Goal: Register for event/course

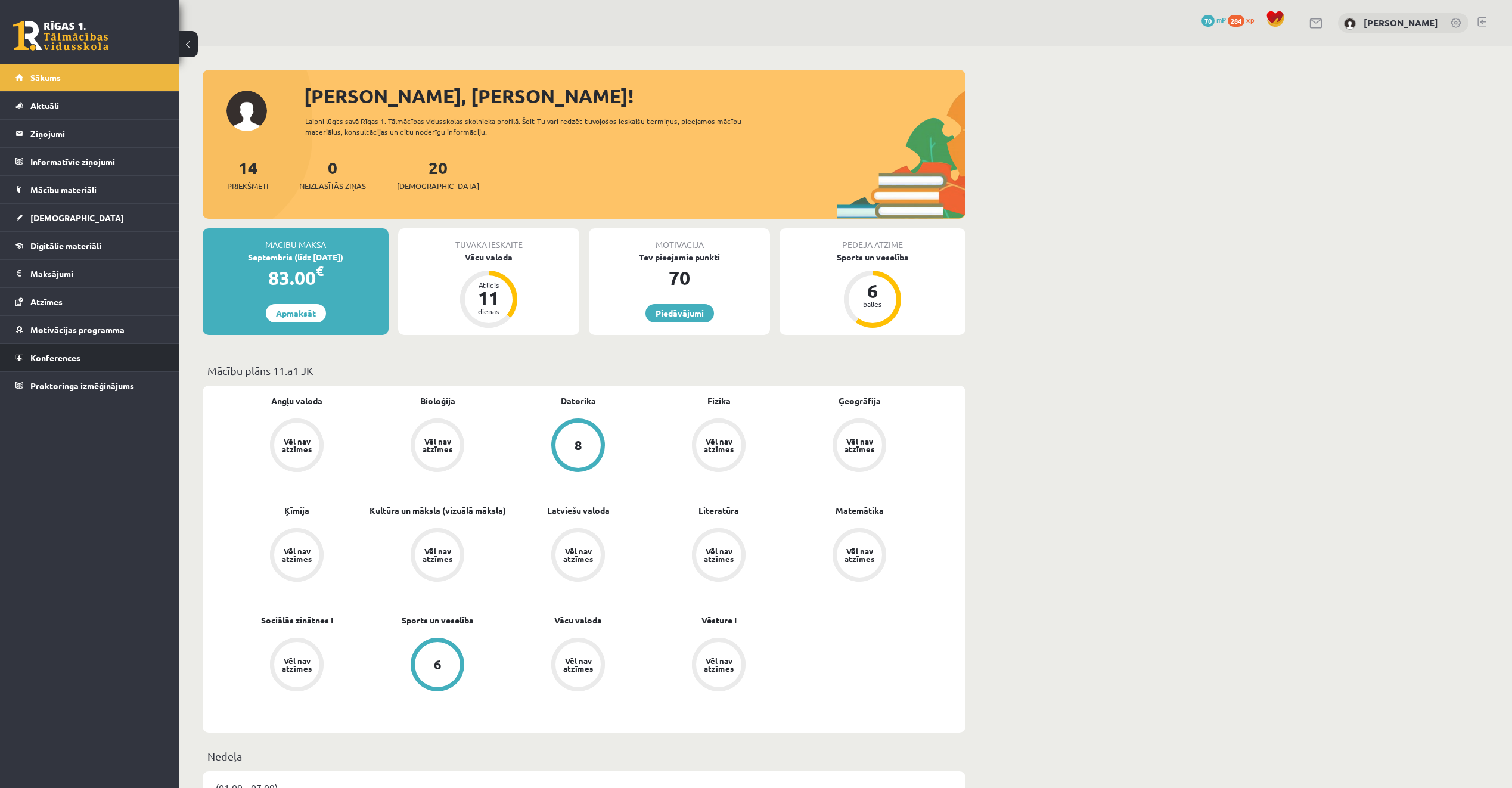
click at [107, 356] on link "Konferences" at bounding box center [89, 357] width 148 height 27
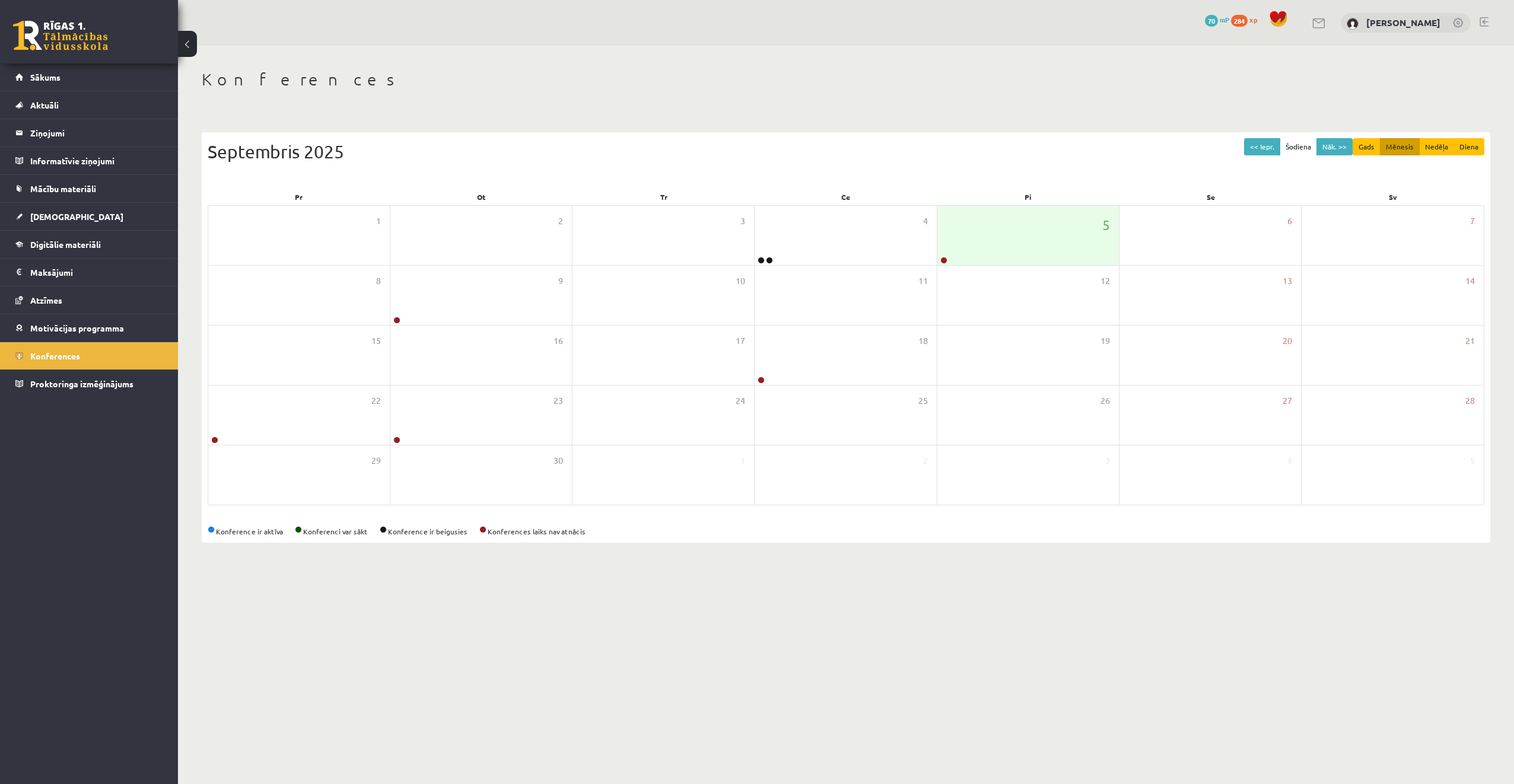
click at [1468, 703] on body "0 Dāvanas 70 mP 284 xp Emīls Čeksters Sākums Aktuāli Kā mācīties eSKOLĀ Kontakt…" at bounding box center [757, 392] width 1514 height 784
click at [1465, 707] on body "0 Dāvanas 70 mP 284 xp Emīls Čeksters Sākums Aktuāli Kā mācīties eSKOLĀ Kontakt…" at bounding box center [757, 392] width 1514 height 784
click at [943, 258] on link at bounding box center [944, 261] width 7 height 7
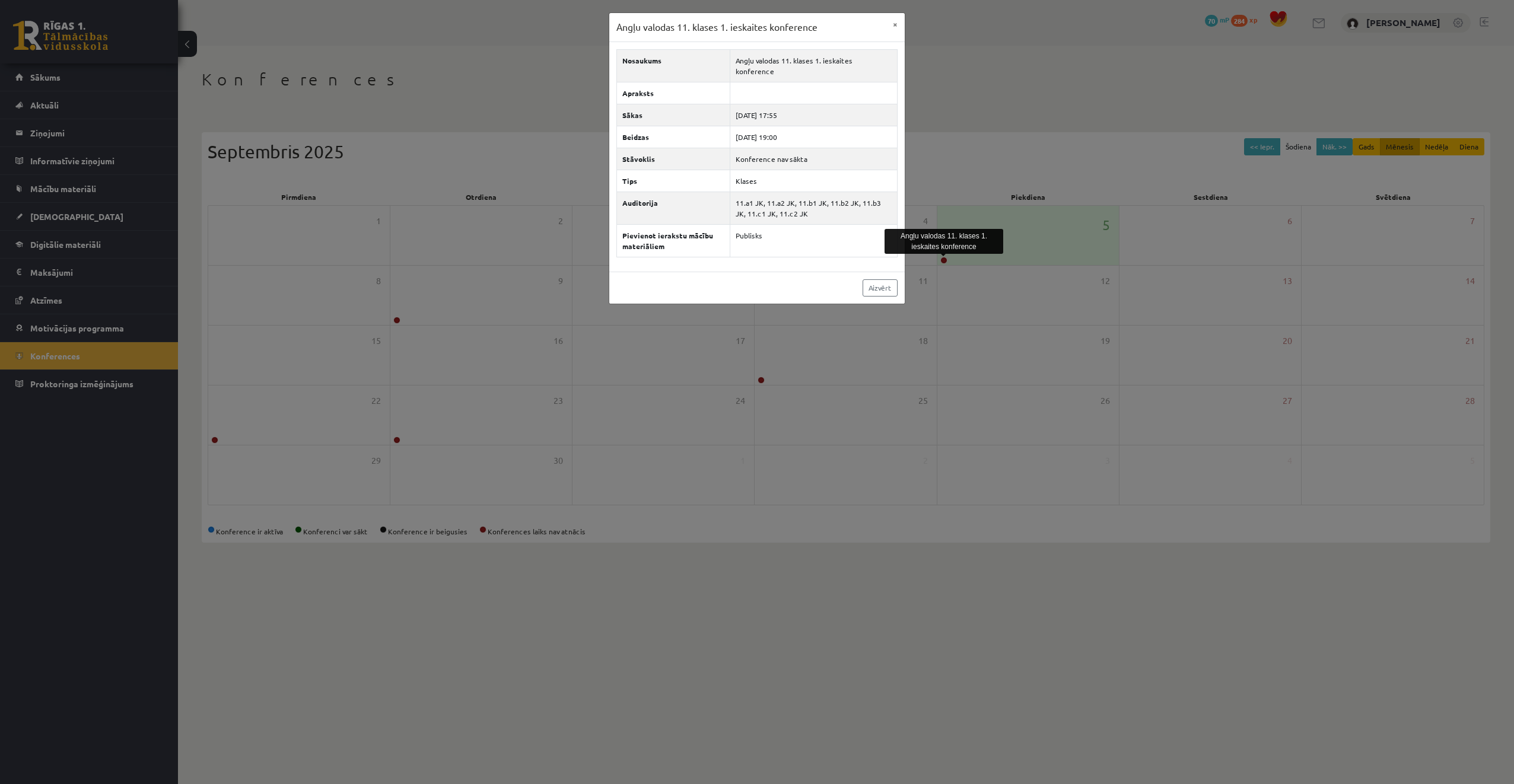
click at [366, 70] on div "Angļu valodas 11. klases 1. ieskaites konference × Nosaukums Angļu valodas 11. …" at bounding box center [757, 392] width 1514 height 784
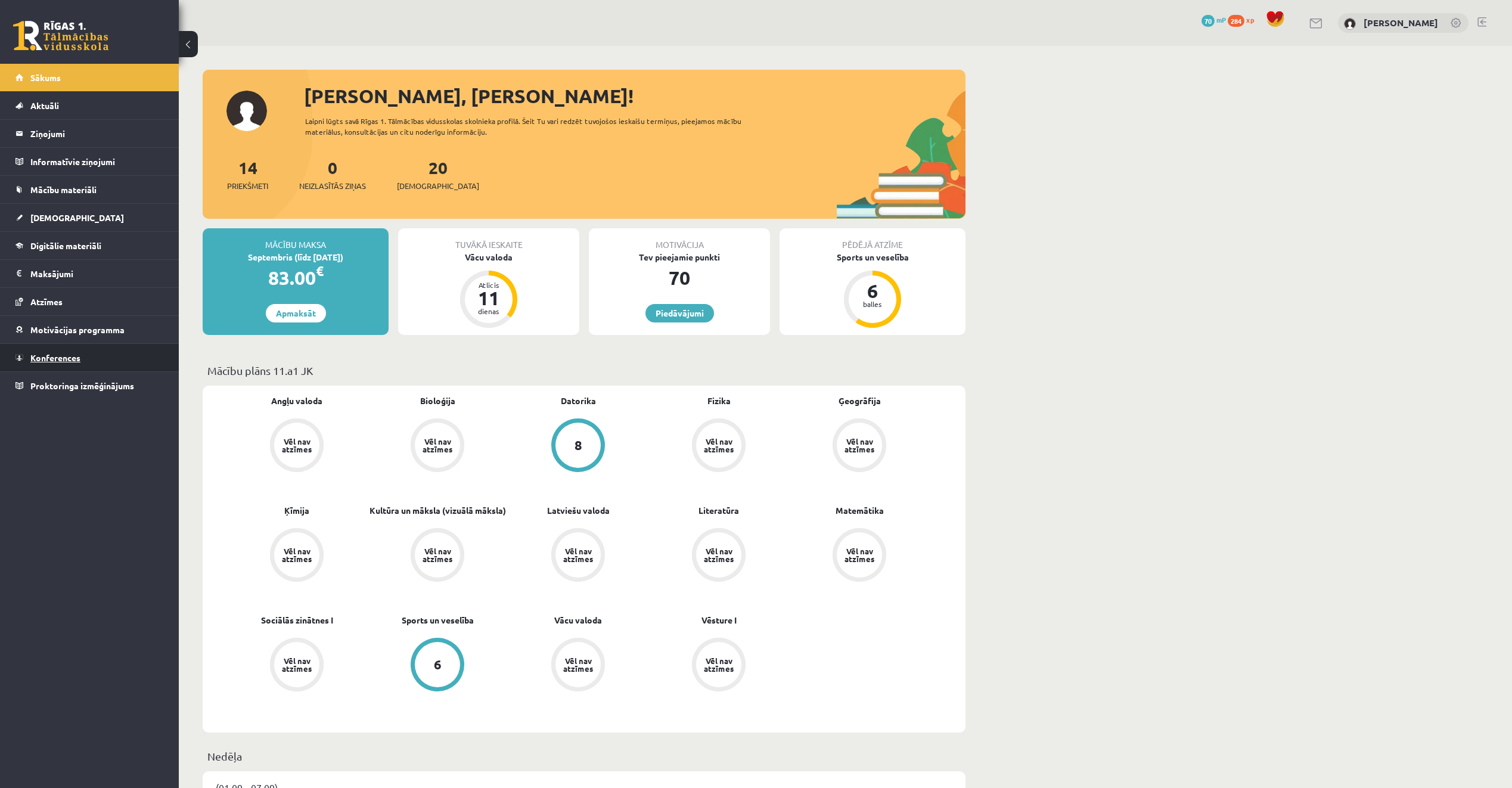
click at [51, 359] on span "Konferences" at bounding box center [56, 358] width 50 height 11
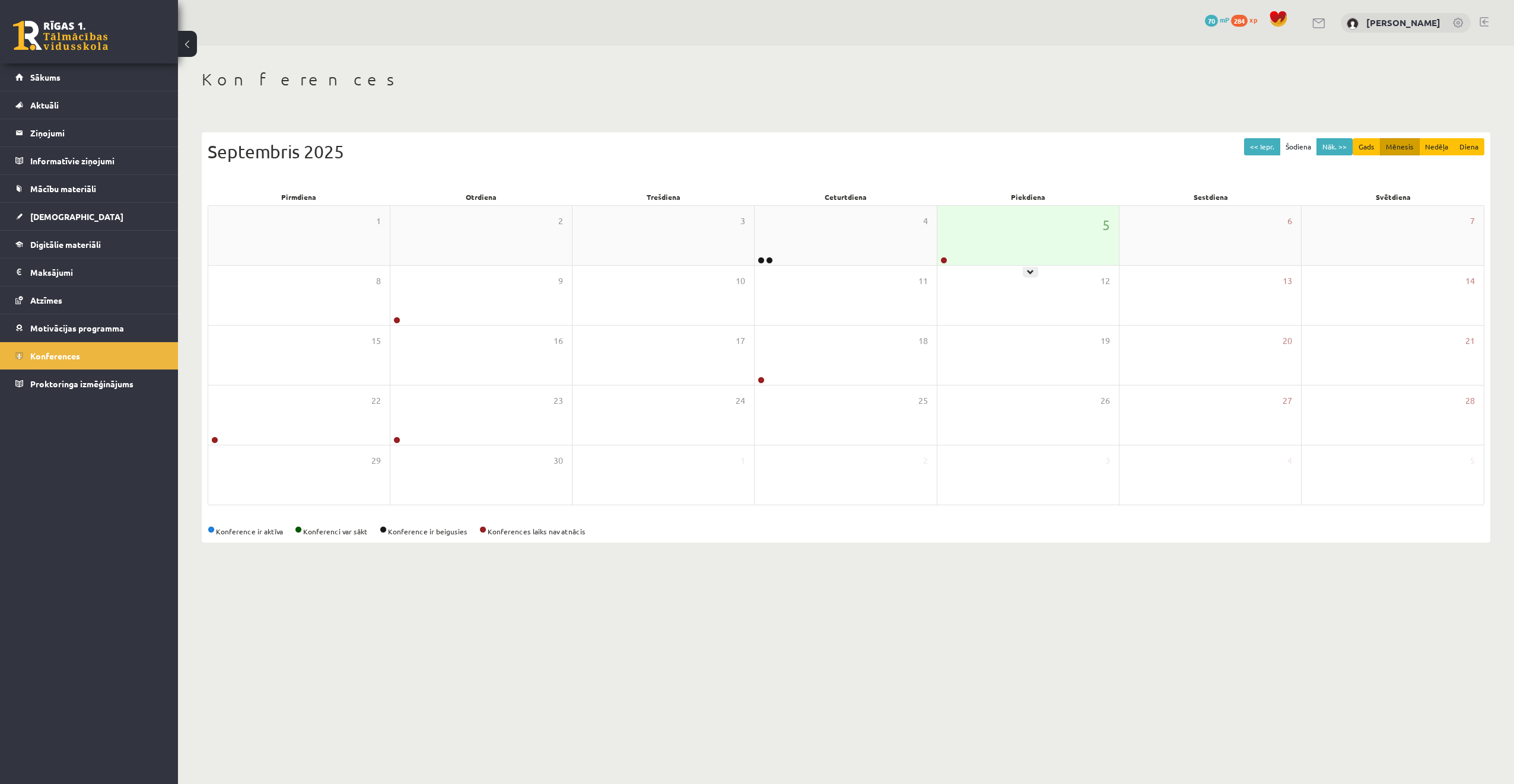
click at [940, 263] on div at bounding box center [943, 261] width 12 height 9
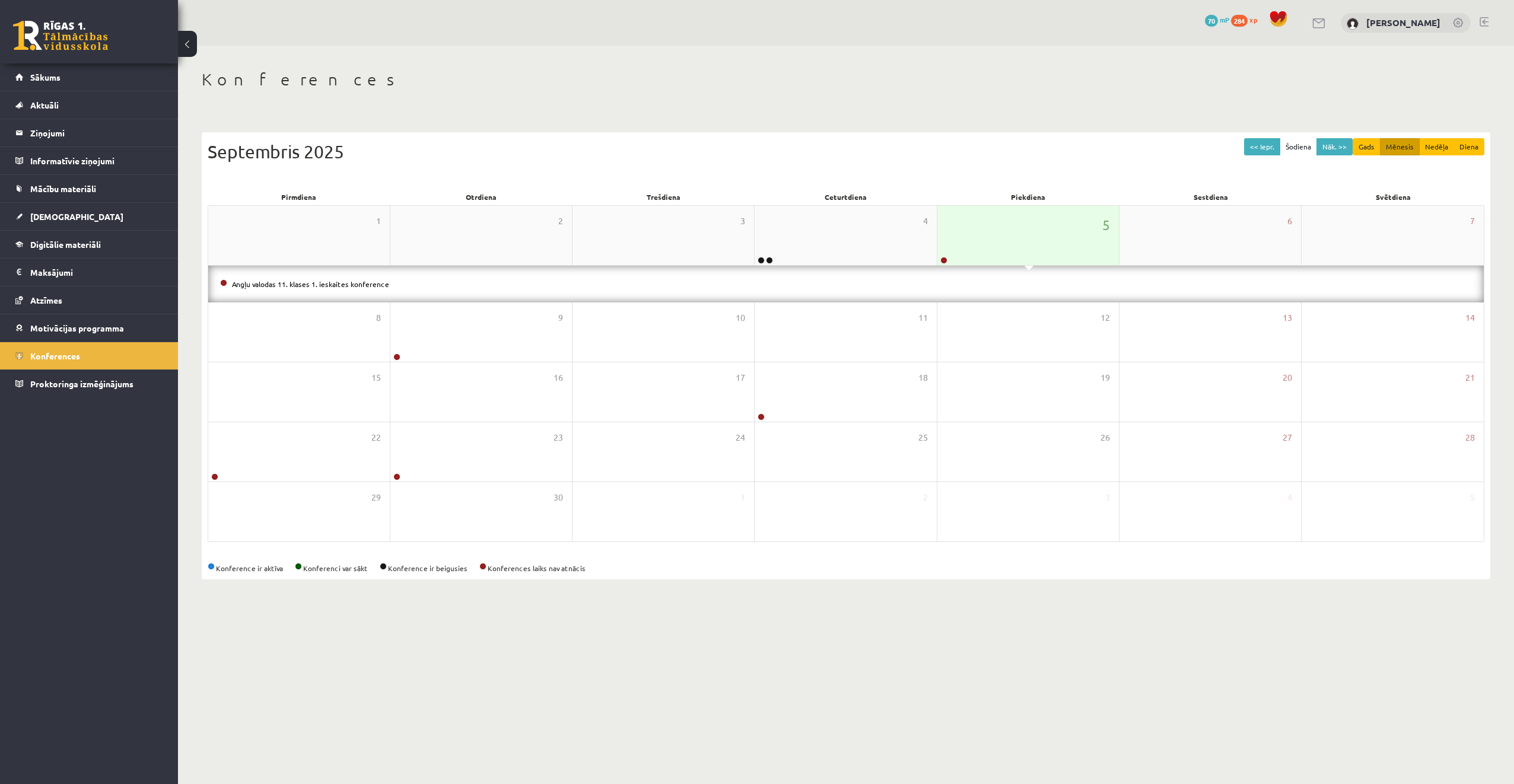
drag, startPoint x: 948, startPoint y: 258, endPoint x: 941, endPoint y: 262, distance: 8.1
click at [948, 258] on div at bounding box center [943, 261] width 12 height 9
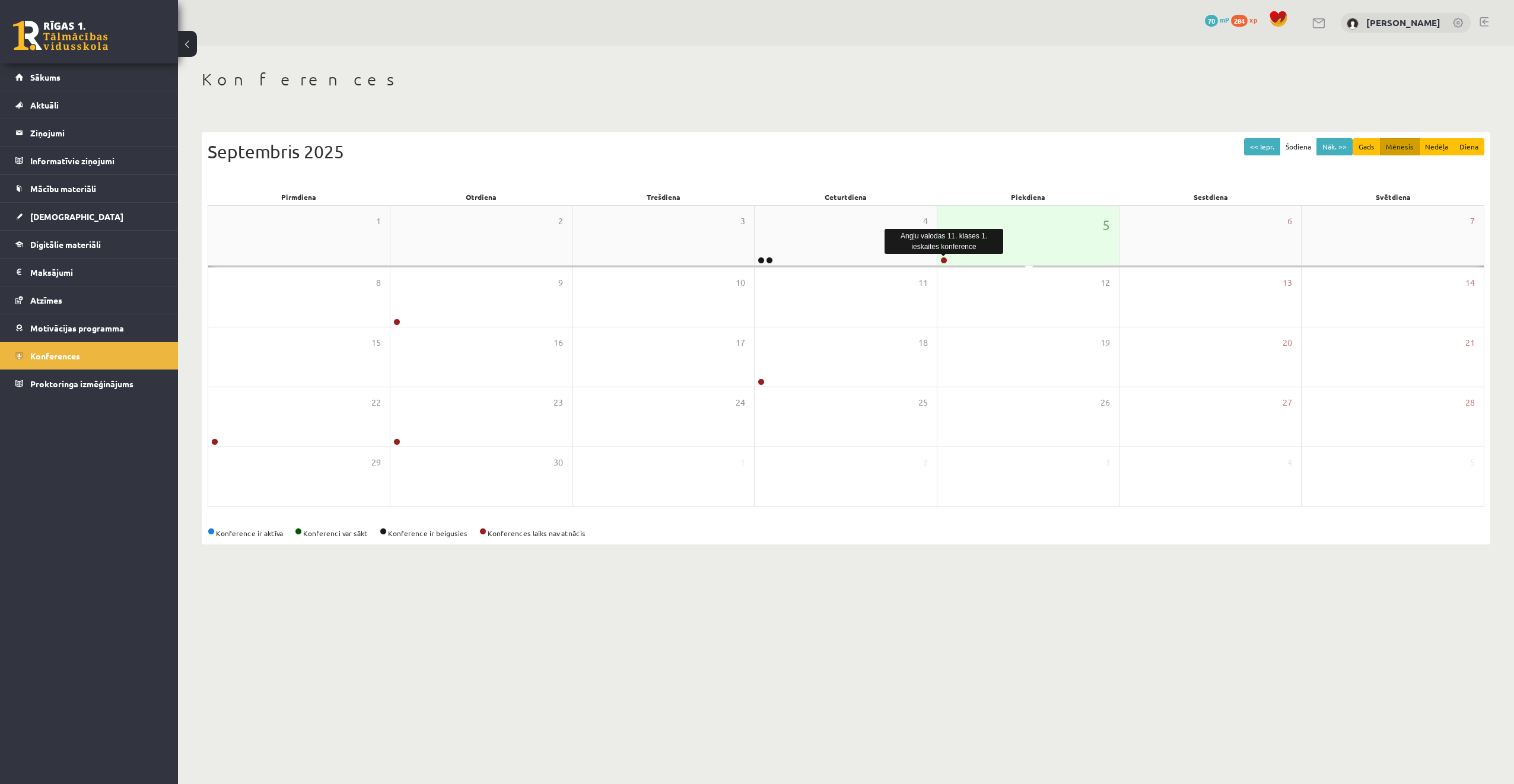
click at [941, 262] on link at bounding box center [944, 261] width 7 height 7
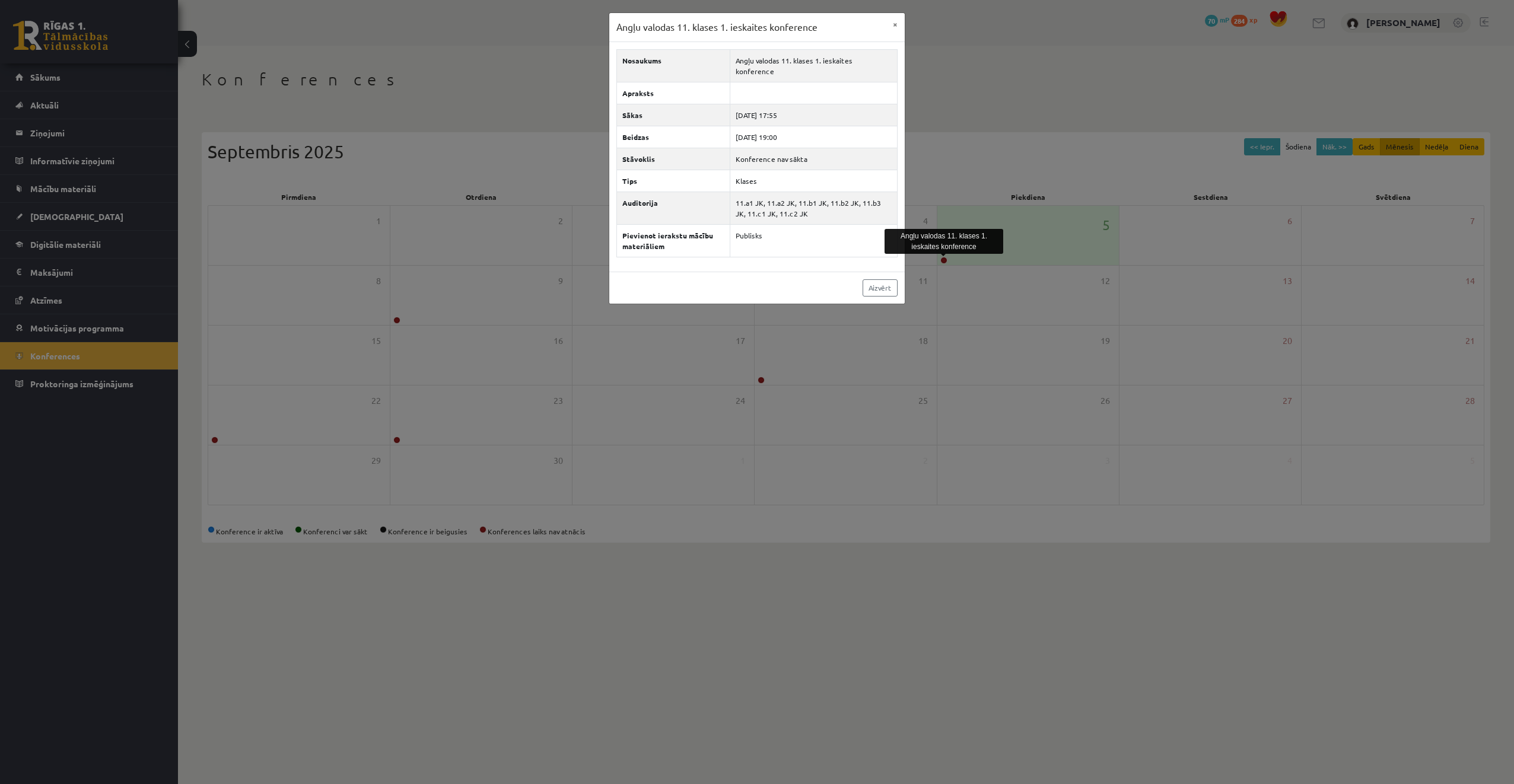
click at [884, 289] on div "Aizvērt" at bounding box center [757, 287] width 295 height 32
click at [895, 280] on link "Aizvērt" at bounding box center [880, 288] width 35 height 17
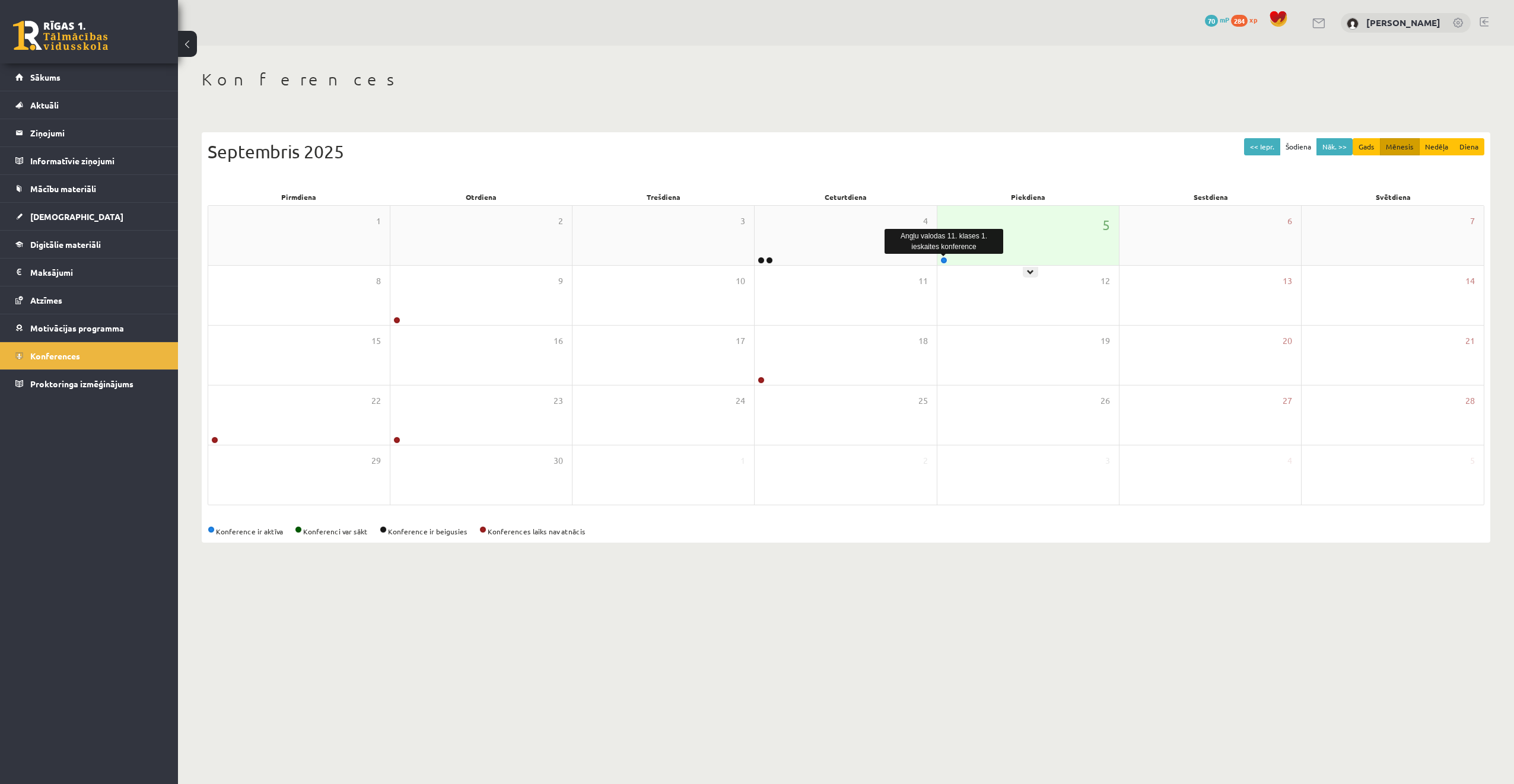
click at [943, 260] on link at bounding box center [944, 261] width 7 height 7
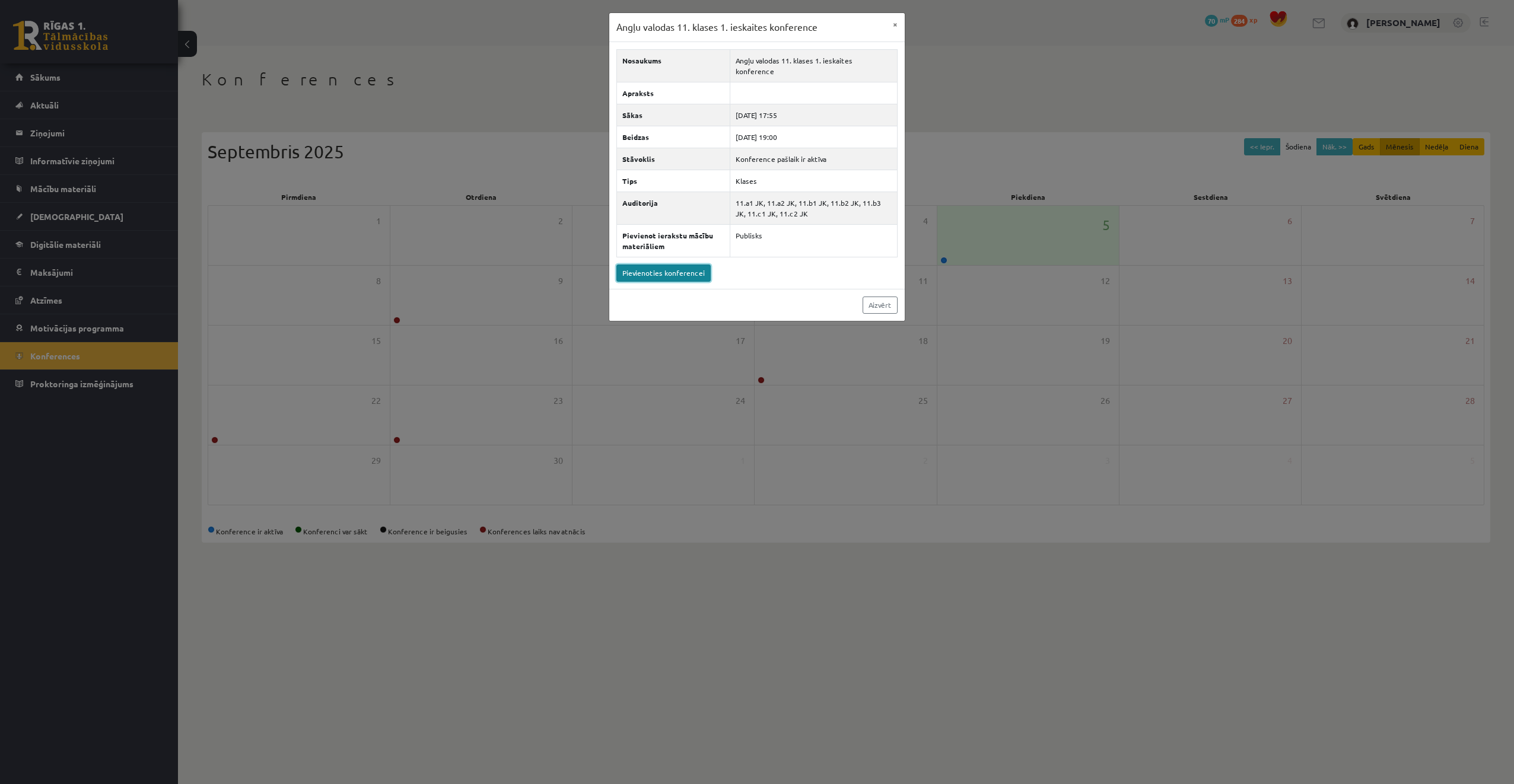
click at [661, 266] on link "Pievienoties konferencei" at bounding box center [663, 273] width 94 height 17
